Goal: Information Seeking & Learning: Learn about a topic

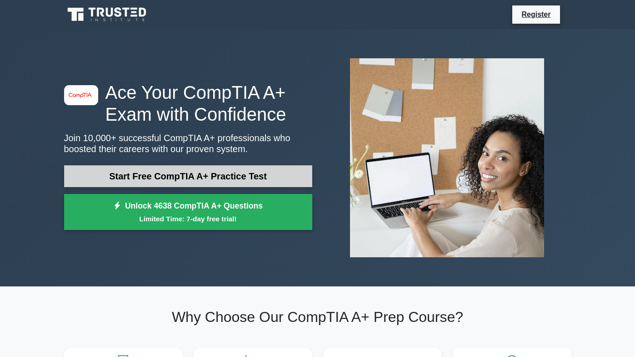
click at [292, 181] on link "Start Free CompTIA A+ Practice Test" at bounding box center [188, 176] width 248 height 22
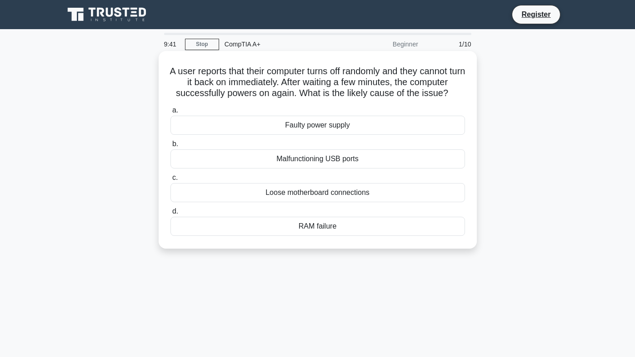
click at [361, 126] on div "Faulty power supply" at bounding box center [318, 125] width 295 height 19
click at [171, 113] on input "a. Faulty power supply" at bounding box center [171, 110] width 0 height 6
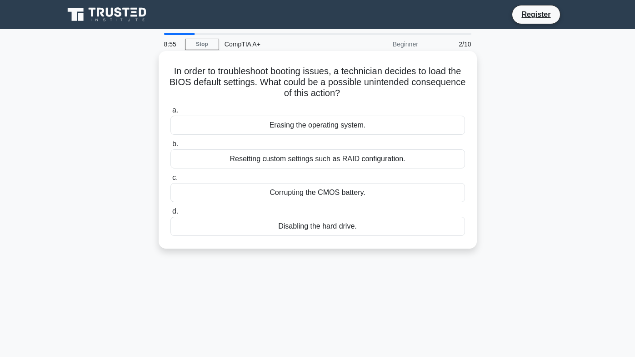
click at [434, 161] on div "Resetting custom settings such as RAID configuration." at bounding box center [318, 158] width 295 height 19
click at [171, 147] on input "b. Resetting custom settings such as RAID configuration." at bounding box center [171, 144] width 0 height 6
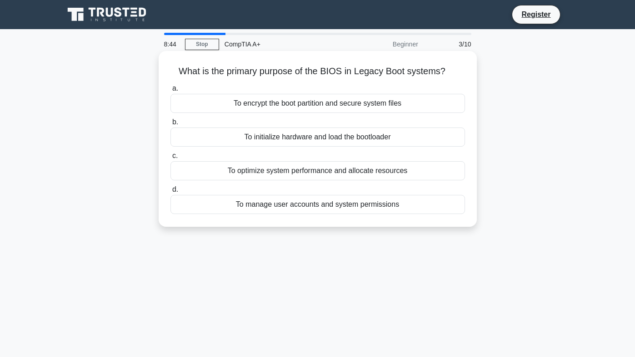
click at [424, 143] on div "To initialize hardware and load the bootloader" at bounding box center [318, 136] width 295 height 19
click at [171, 125] on input "b. To initialize hardware and load the bootloader" at bounding box center [171, 122] width 0 height 6
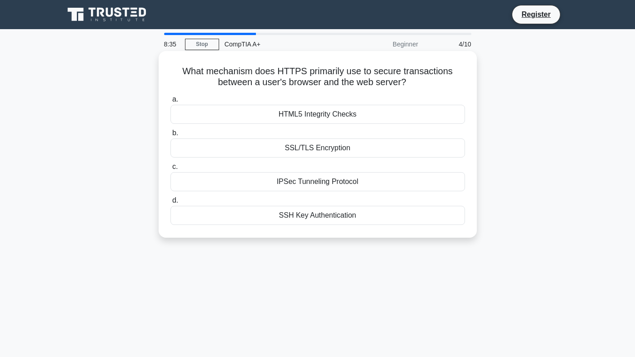
click at [419, 147] on div "SSL/TLS Encryption" at bounding box center [318, 147] width 295 height 19
click at [171, 136] on input "b. SSL/TLS Encryption" at bounding box center [171, 133] width 0 height 6
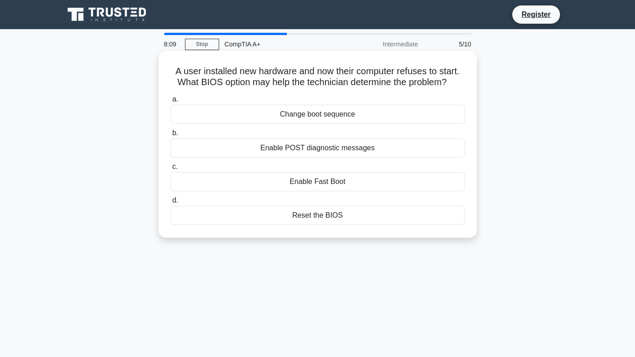
click at [417, 214] on div "Reset the BIOS" at bounding box center [318, 215] width 295 height 19
click at [171, 203] on input "d. Reset the BIOS" at bounding box center [171, 200] width 0 height 6
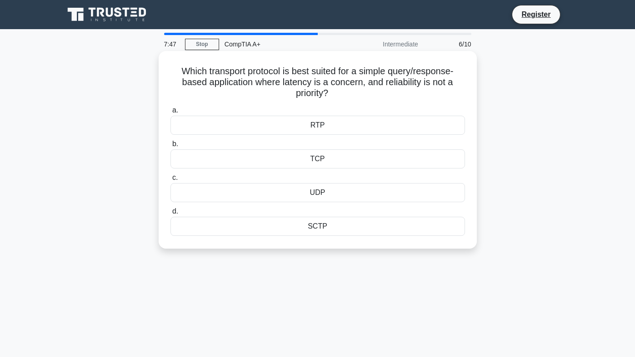
click at [397, 196] on div "UDP" at bounding box center [318, 192] width 295 height 19
click at [171, 181] on input "c. UDP" at bounding box center [171, 178] width 0 height 6
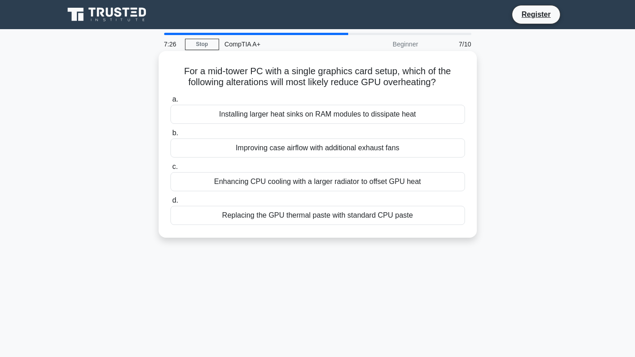
click at [420, 149] on div "Improving case airflow with additional exhaust fans" at bounding box center [318, 147] width 295 height 19
click at [171, 136] on input "b. Improving case airflow with additional exhaust fans" at bounding box center [171, 133] width 0 height 6
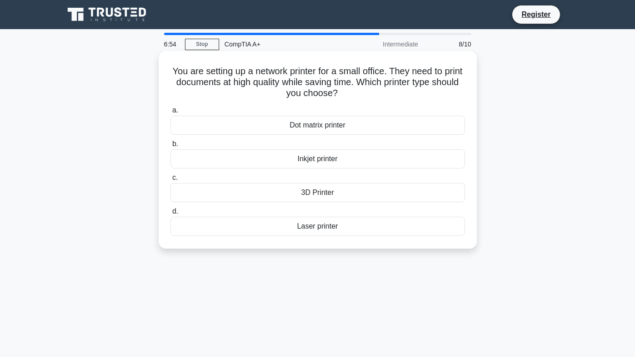
click at [382, 226] on div "Laser printer" at bounding box center [318, 225] width 295 height 19
click at [171, 214] on input "d. Laser printer" at bounding box center [171, 211] width 0 height 6
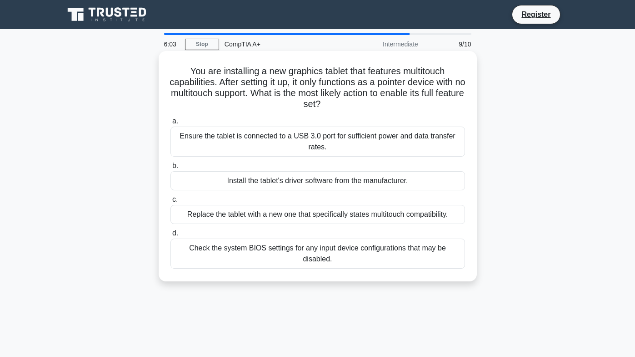
click at [397, 182] on div "Install the tablet's driver software from the manufacturer." at bounding box center [318, 180] width 295 height 19
click at [171, 169] on input "b. Install the tablet's driver software from the manufacturer." at bounding box center [171, 166] width 0 height 6
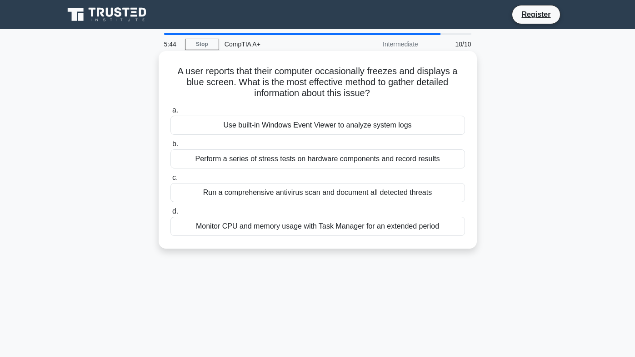
click at [439, 129] on div "Use built-in Windows Event Viewer to analyze system logs" at bounding box center [318, 125] width 295 height 19
click at [171, 113] on input "a. Use built-in Windows Event Viewer to analyze system logs" at bounding box center [171, 110] width 0 height 6
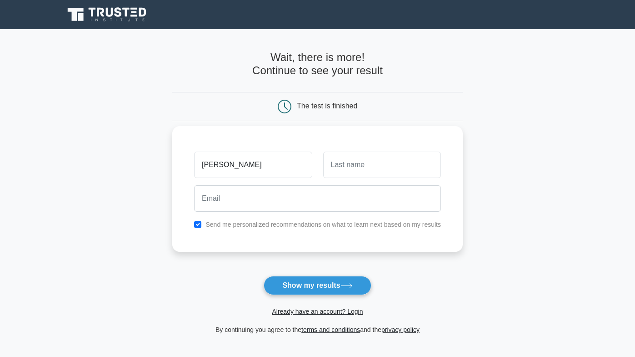
type input "[PERSON_NAME]"
type input "Gomez"
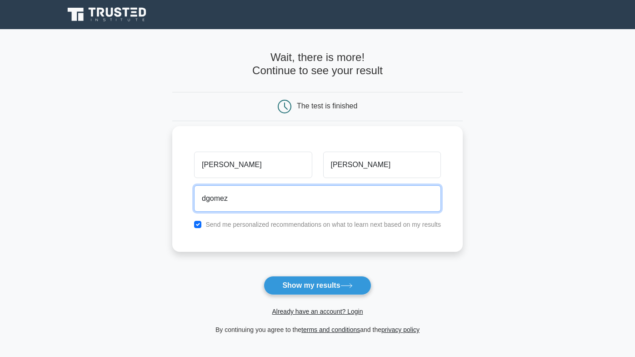
type input "dgomez1"
type input "dgomez1357547@gmail.com"
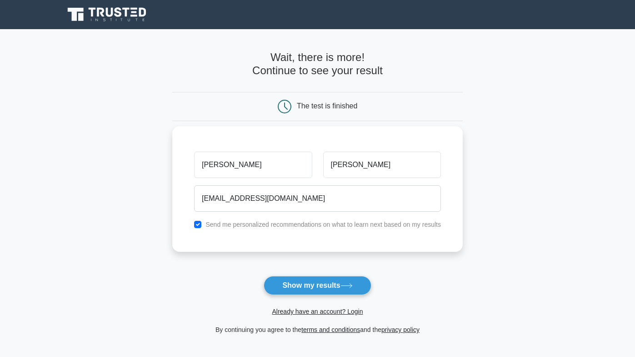
click at [339, 225] on label "Send me personalized recommendations on what to learn next based on my results" at bounding box center [324, 224] width 236 height 7
click at [341, 223] on label "Send me personalized recommendations on what to learn next based on my results" at bounding box center [324, 224] width 236 height 7
click at [196, 222] on input "checkbox" at bounding box center [197, 224] width 7 height 7
checkbox input "false"
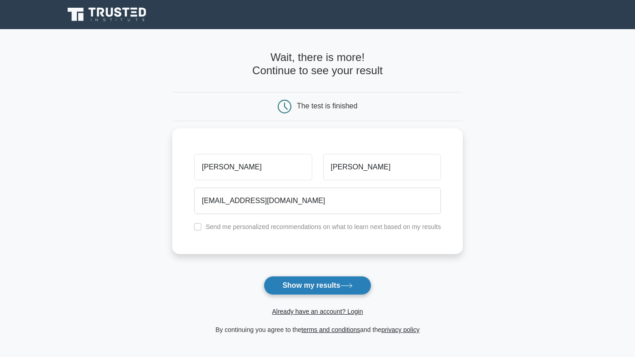
click at [297, 283] on button "Show my results" at bounding box center [317, 285] width 107 height 19
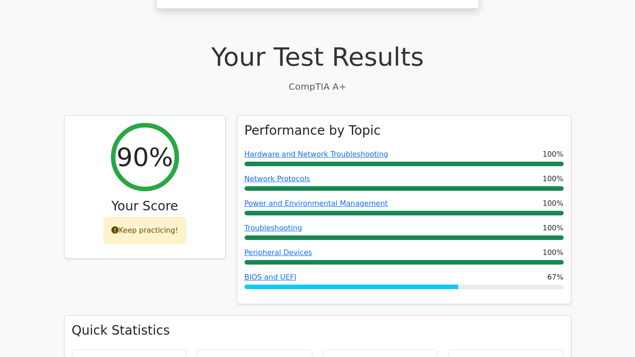
scroll to position [248, 0]
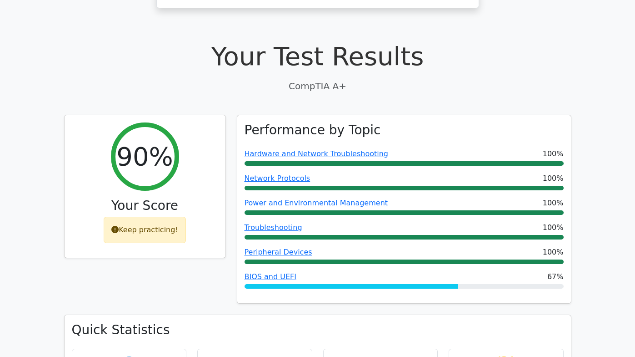
click at [550, 41] on h1 "Your Test Results" at bounding box center [318, 56] width 508 height 30
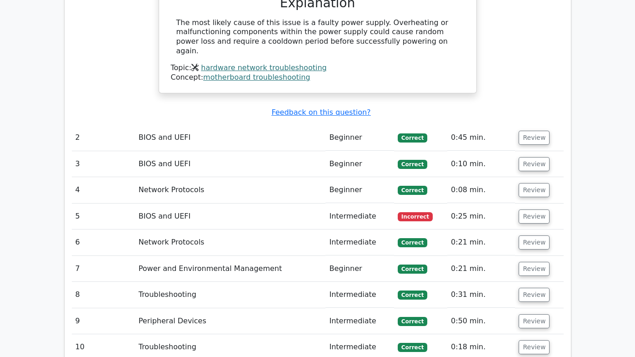
scroll to position [977, 0]
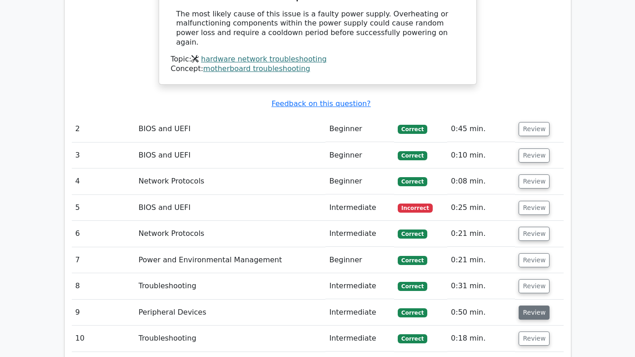
click at [536, 305] on button "Review" at bounding box center [534, 312] width 31 height 14
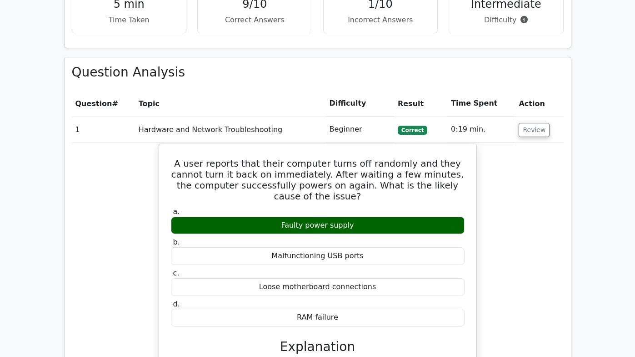
scroll to position [597, 0]
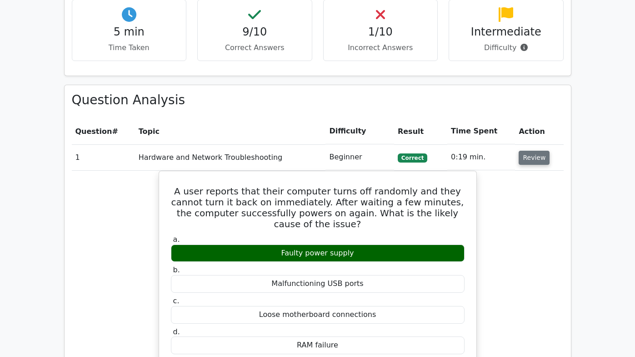
click at [533, 151] on button "Review" at bounding box center [534, 158] width 31 height 14
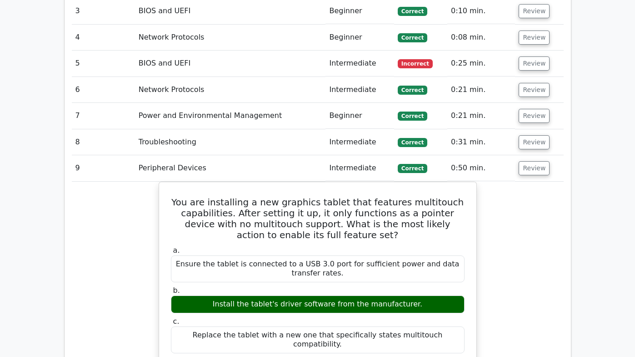
scroll to position [812, 0]
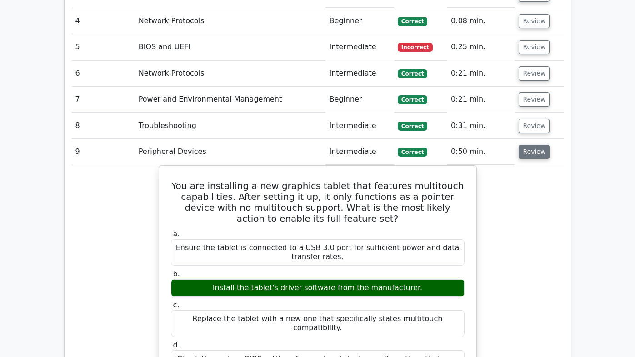
click at [530, 145] on button "Review" at bounding box center [534, 152] width 31 height 14
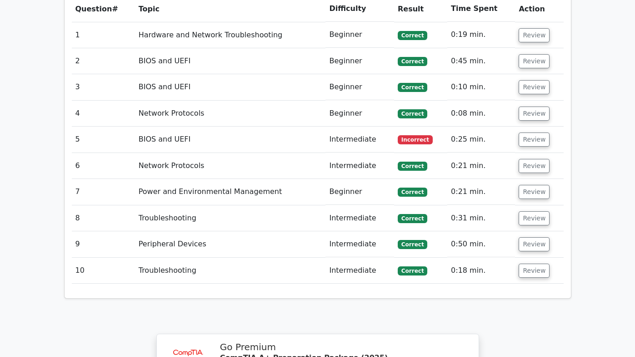
scroll to position [714, 0]
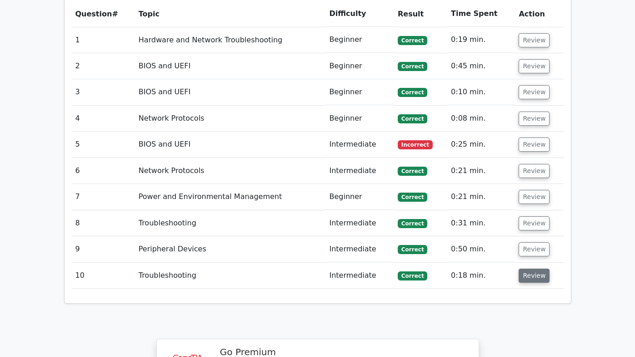
click at [534, 268] on button "Review" at bounding box center [534, 275] width 31 height 14
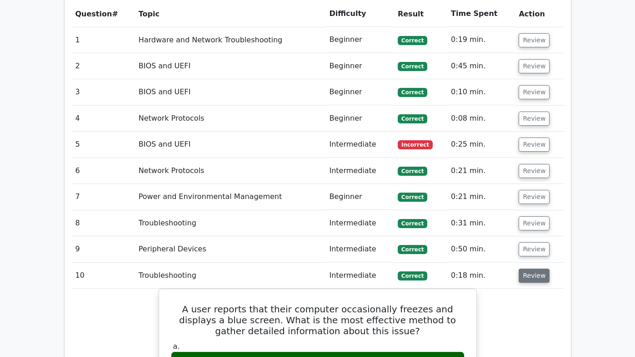
click at [534, 268] on button "Review" at bounding box center [534, 275] width 31 height 14
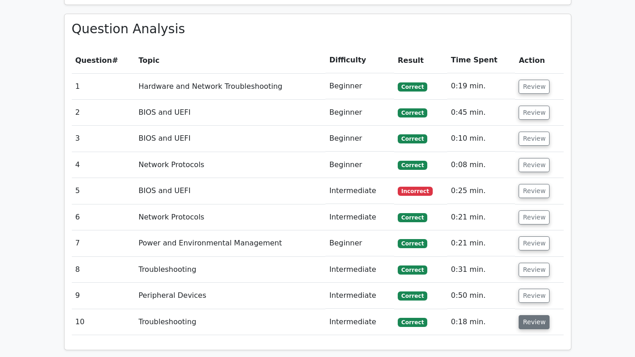
scroll to position [663, 0]
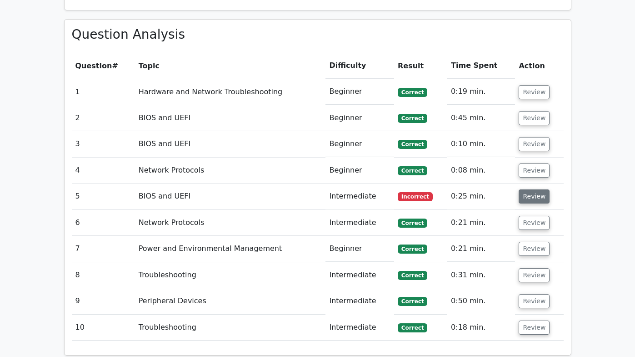
click at [532, 189] on button "Review" at bounding box center [534, 196] width 31 height 14
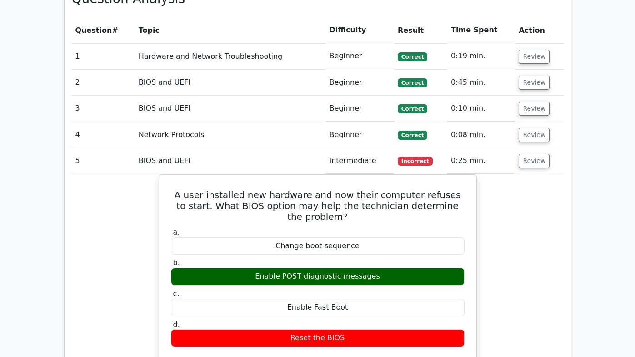
scroll to position [693, 0]
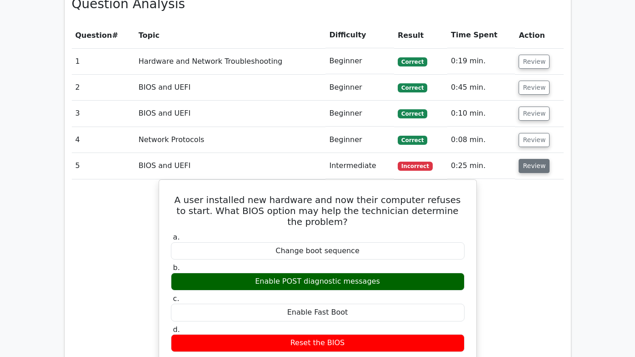
click at [533, 159] on button "Review" at bounding box center [534, 166] width 31 height 14
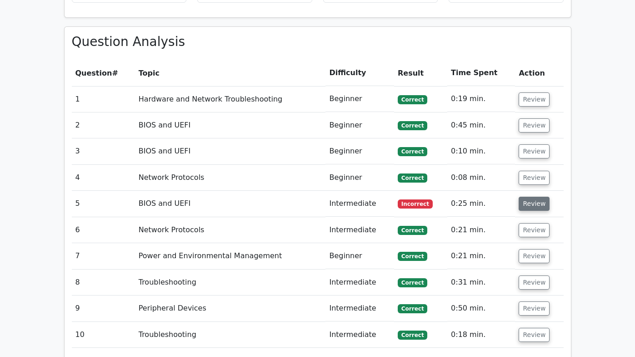
scroll to position [653, 0]
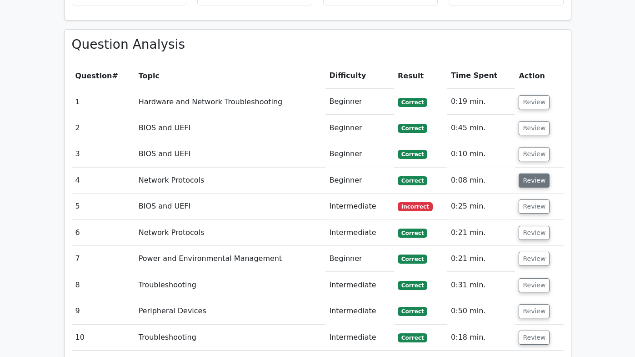
click at [530, 173] on button "Review" at bounding box center [534, 180] width 31 height 14
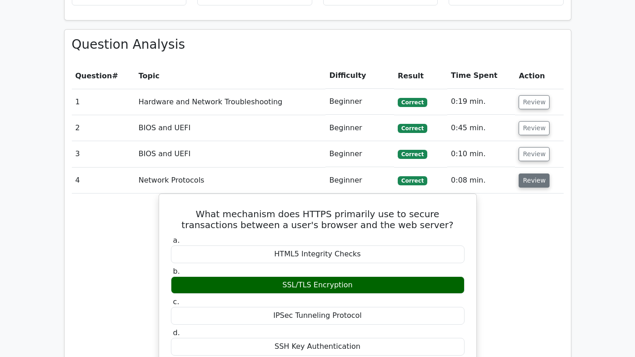
click at [530, 173] on button "Review" at bounding box center [534, 180] width 31 height 14
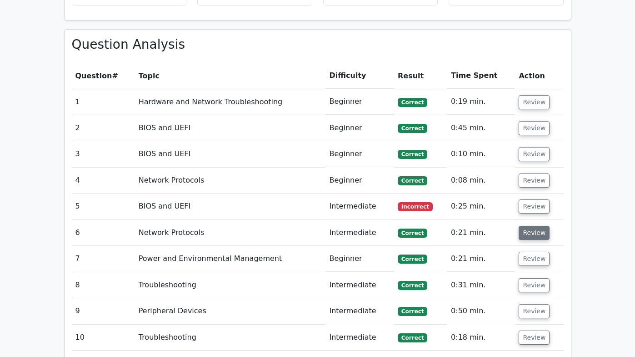
click at [531, 226] on button "Review" at bounding box center [534, 233] width 31 height 14
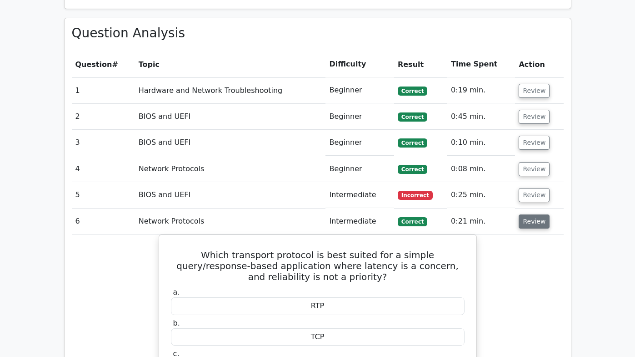
scroll to position [669, 0]
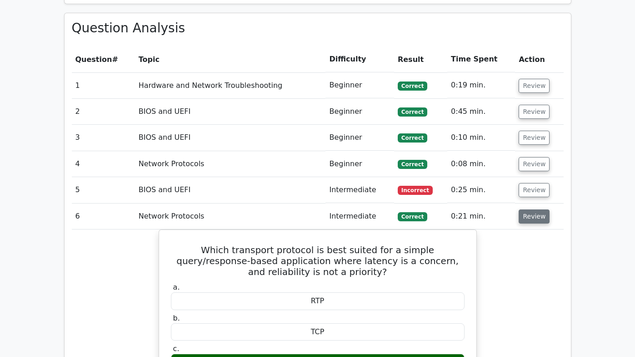
click at [529, 209] on button "Review" at bounding box center [534, 216] width 31 height 14
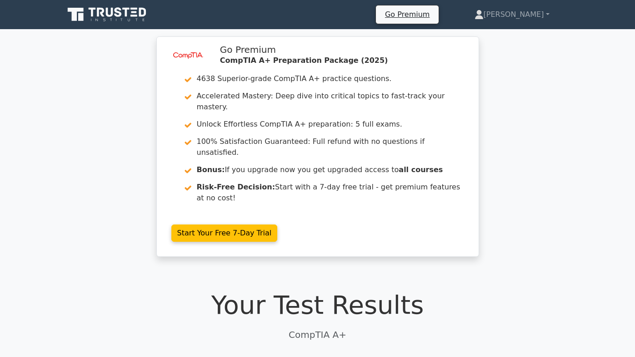
scroll to position [0, 0]
